Goal: Task Accomplishment & Management: Manage account settings

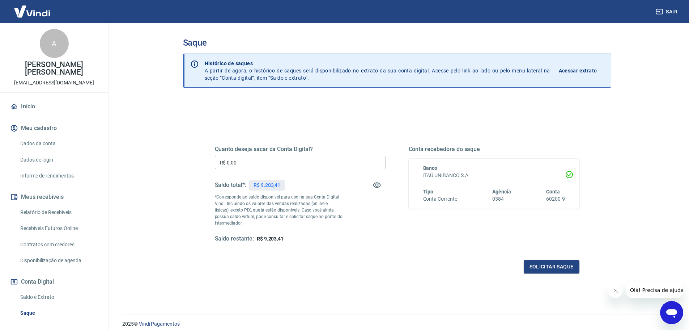
click at [274, 161] on input "R$ 0,00" at bounding box center [300, 162] width 171 height 13
type input "R$ 998,41"
click at [558, 269] on button "Solicitar saque" at bounding box center [552, 266] width 56 height 13
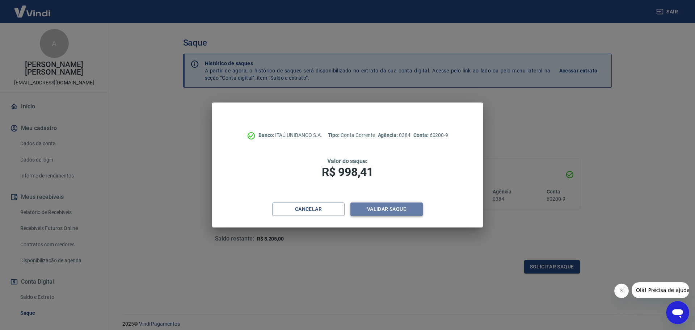
click at [392, 207] on button "Validar saque" at bounding box center [386, 208] width 72 height 13
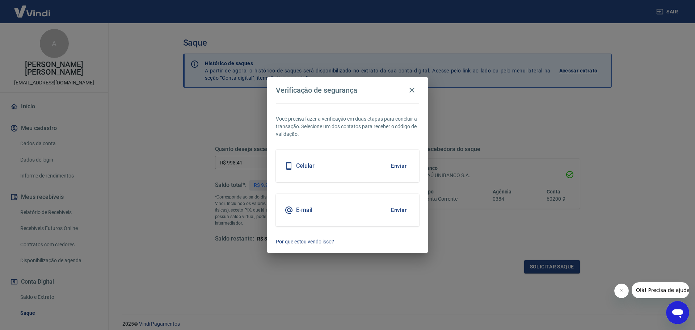
click at [401, 166] on button "Enviar" at bounding box center [399, 165] width 24 height 15
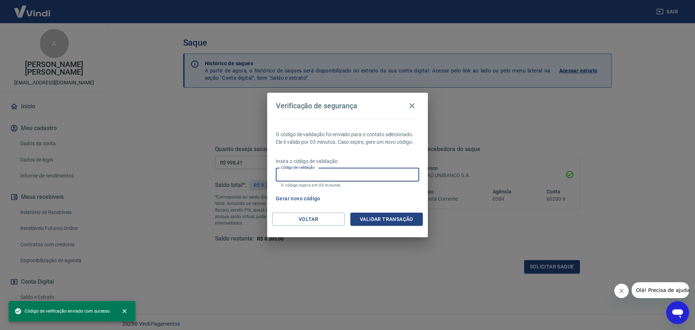
click at [383, 174] on input "Código de validação" at bounding box center [347, 174] width 143 height 13
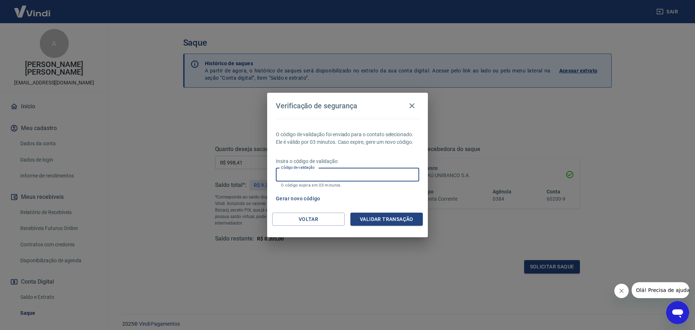
click at [392, 196] on div "Gerar novo código" at bounding box center [346, 198] width 146 height 13
click at [347, 149] on div "O código de validação foi enviado para o contato selecionado. Ele é válido por …" at bounding box center [347, 166] width 161 height 94
click at [336, 176] on input "Código de validação" at bounding box center [347, 174] width 143 height 13
type input "749983"
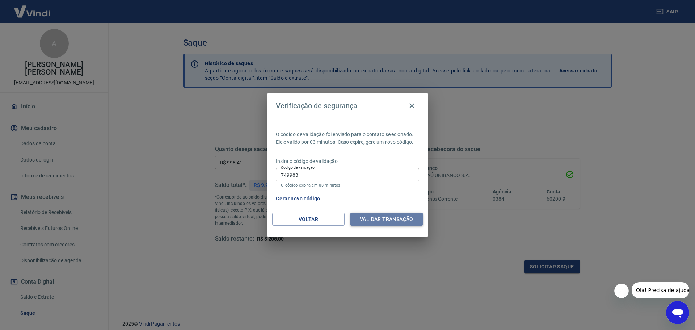
click at [389, 220] on button "Validar transação" at bounding box center [386, 218] width 72 height 13
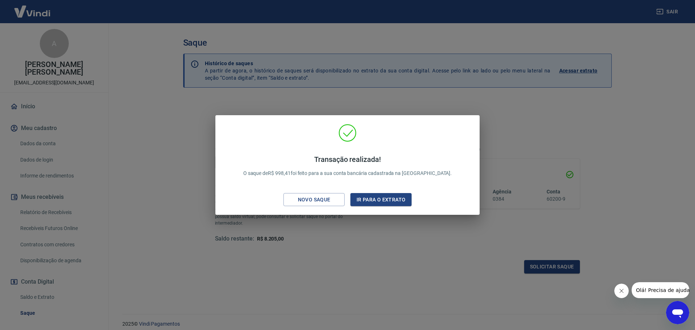
click at [511, 115] on div "Transação realizada! O saque de R$ 998,41 foi feito para a sua conta bancária c…" at bounding box center [347, 165] width 695 height 330
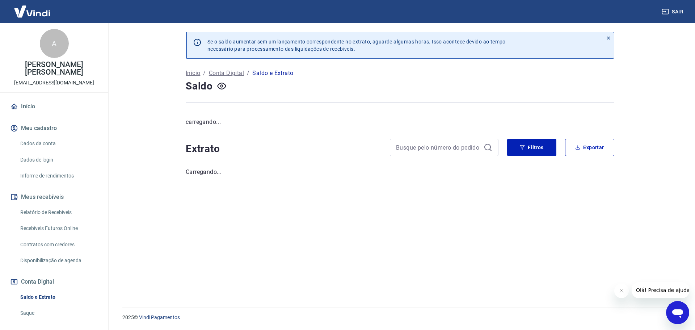
click at [387, 246] on div "Se o saldo aumentar sem um lançamento correspondente no extrato, aguarde alguma…" at bounding box center [400, 160] width 446 height 275
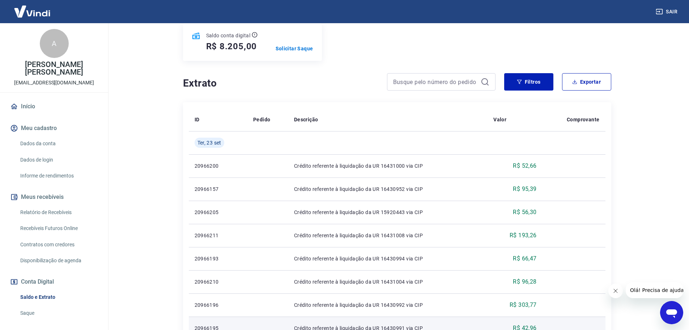
scroll to position [89, 0]
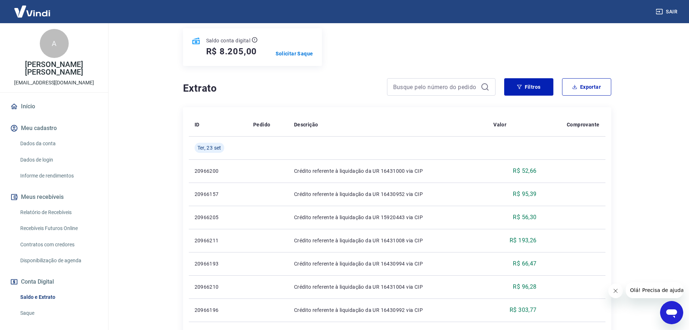
click at [655, 188] on main "Se o saldo aumentar sem um lançamento correspondente no extrato, aguarde alguma…" at bounding box center [397, 87] width 584 height 306
click at [388, 43] on div "Saldo conta digital R$ 8.205,00 Solicitar Saque" at bounding box center [397, 47] width 428 height 38
click at [400, 51] on div "Saldo conta digital R$ 8.205,00 Solicitar Saque" at bounding box center [397, 47] width 428 height 38
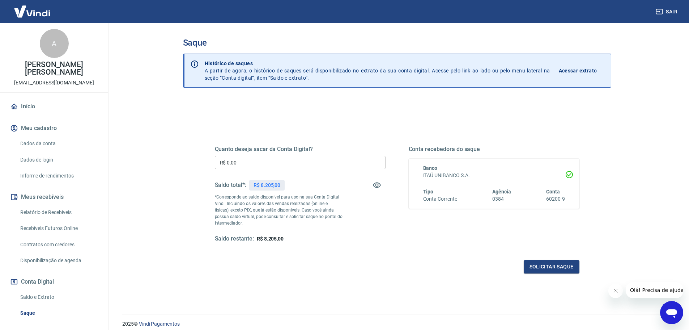
click at [347, 108] on div "Quanto deseja sacar da Conta Digital? R$ 0,00 ​ Saldo total*: R$ 8.205,00 *Corr…" at bounding box center [397, 228] width 428 height 259
